Goal: Information Seeking & Learning: Learn about a topic

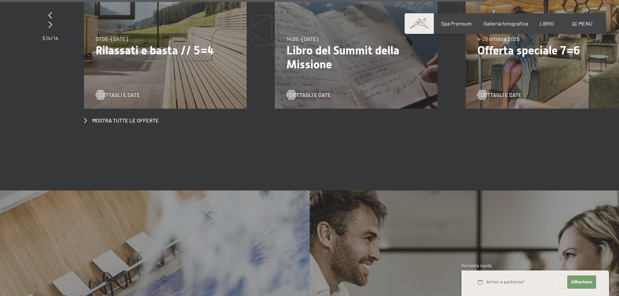
scroll to position [2618, 0]
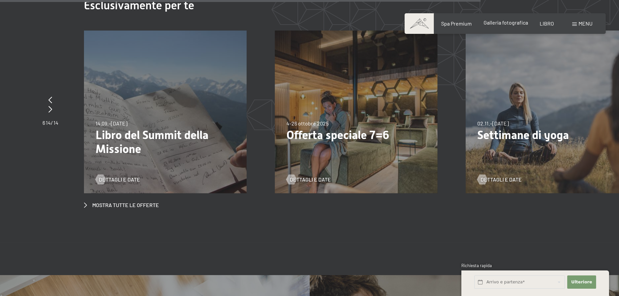
click at [506, 25] on font "Galleria fotografica" at bounding box center [506, 22] width 45 height 6
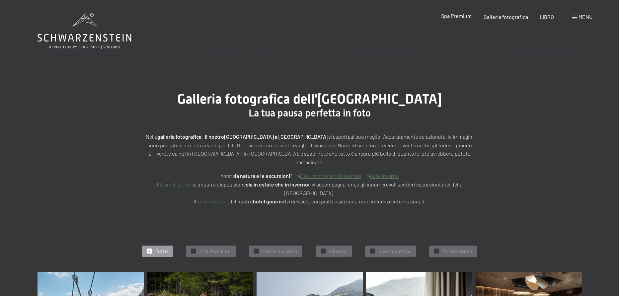
click at [457, 20] on div "Spa Premium Galleria fotografica LIBRO" at bounding box center [492, 16] width 148 height 7
click at [459, 18] on font "Spa Premium" at bounding box center [456, 16] width 31 height 6
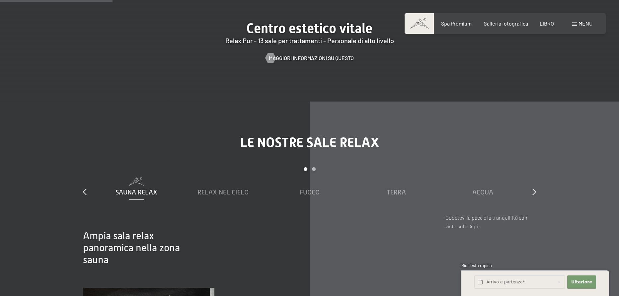
scroll to position [930, 0]
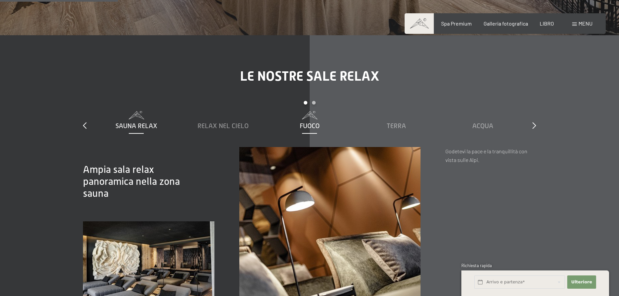
click at [304, 128] on font "Fuoco" at bounding box center [310, 125] width 20 height 7
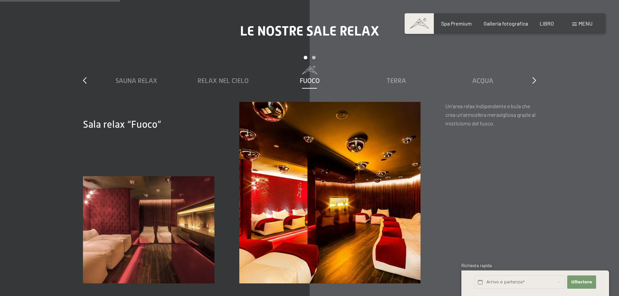
scroll to position [996, 0]
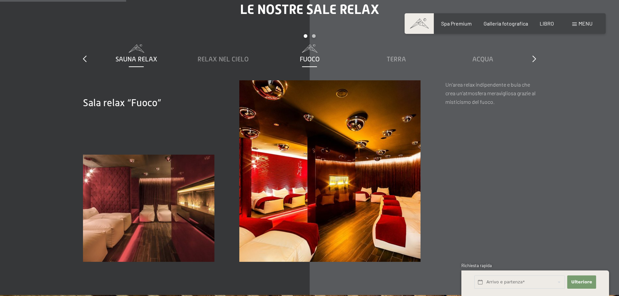
click at [130, 59] on font "Sauna Relax" at bounding box center [137, 58] width 42 height 7
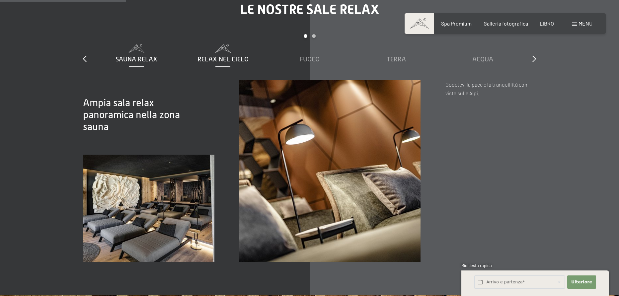
click at [214, 58] on font "Relax nel cielo" at bounding box center [223, 58] width 51 height 7
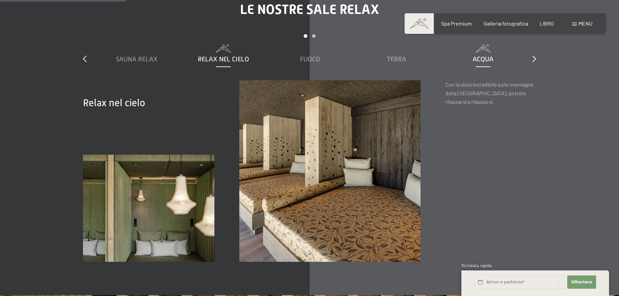
click at [492, 62] on font "Acqua" at bounding box center [483, 58] width 21 height 7
